Goal: Task Accomplishment & Management: Manage account settings

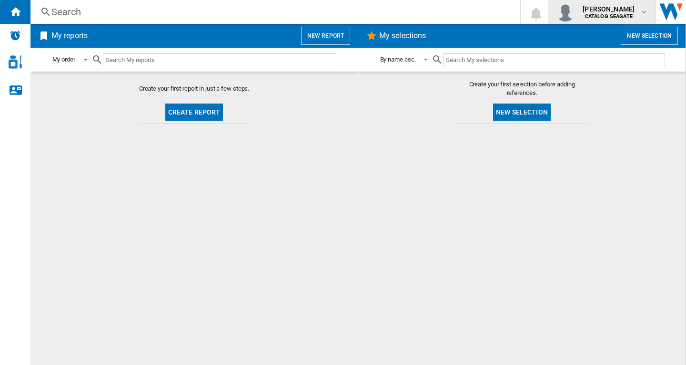
click at [607, 16] on b "CATALOG SEAGATE" at bounding box center [609, 16] width 48 height 6
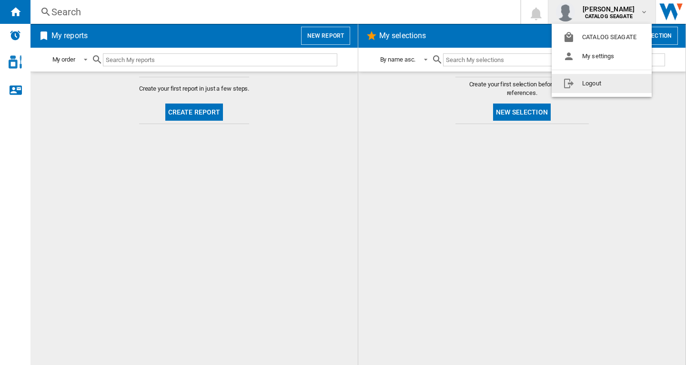
click at [607, 86] on button "Logout" at bounding box center [602, 83] width 100 height 19
